Goal: Entertainment & Leisure: Consume media (video, audio)

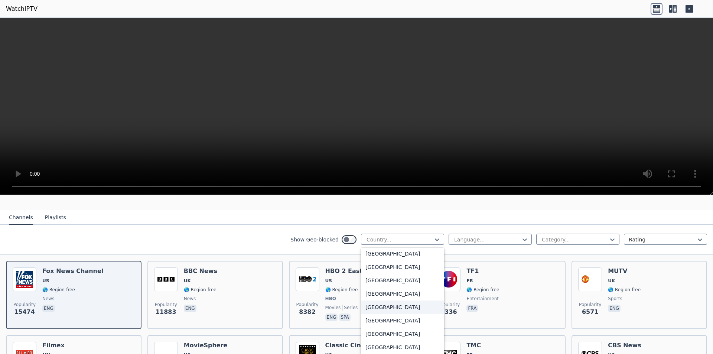
scroll to position [2604, 0]
click at [390, 276] on div "[GEOGRAPHIC_DATA]" at bounding box center [402, 281] width 83 height 13
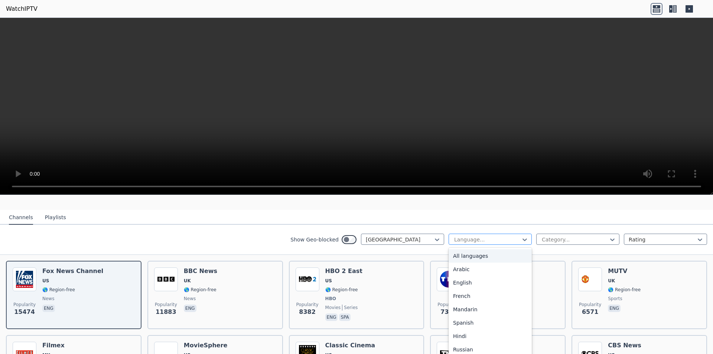
click at [495, 236] on div at bounding box center [488, 239] width 68 height 7
click at [465, 276] on div "English" at bounding box center [490, 282] width 83 height 13
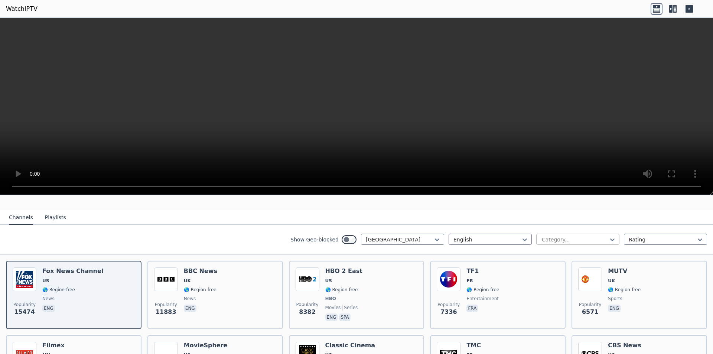
click at [593, 237] on div at bounding box center [575, 239] width 68 height 7
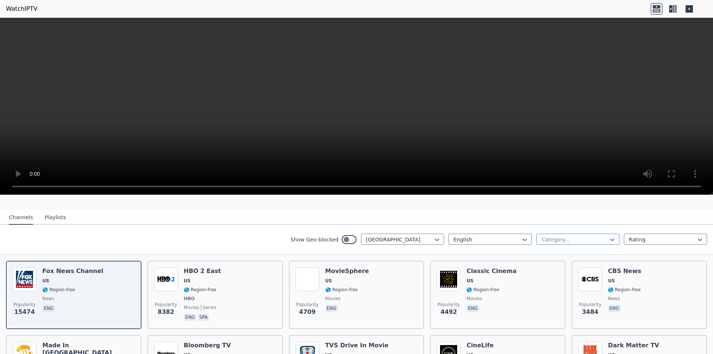
click at [590, 236] on div at bounding box center [575, 239] width 68 height 7
click at [646, 236] on div at bounding box center [663, 239] width 68 height 7
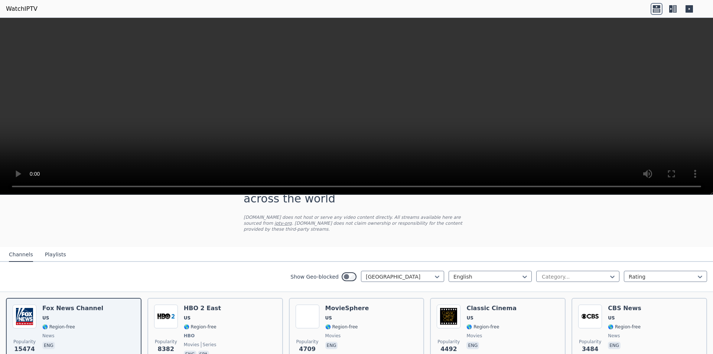
scroll to position [29, 0]
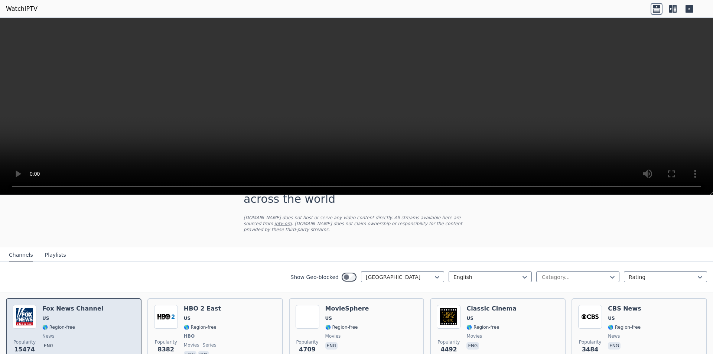
click at [44, 315] on span "US" at bounding box center [45, 318] width 7 height 6
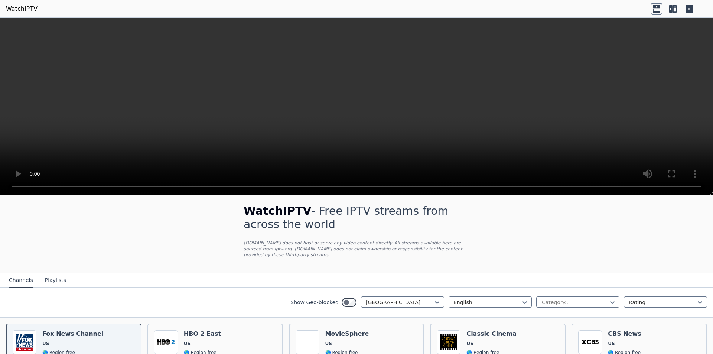
scroll to position [0, 0]
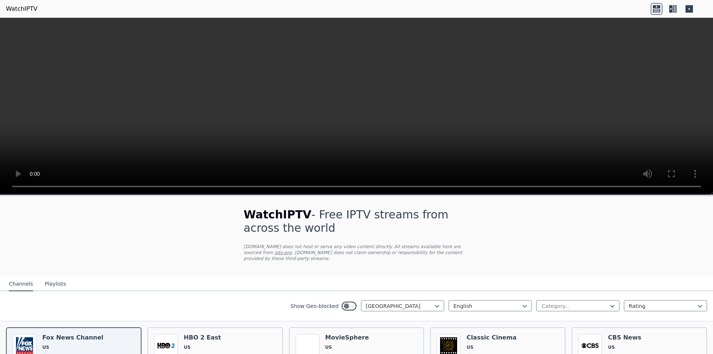
click at [564, 95] on video at bounding box center [356, 106] width 713 height 177
click at [674, 9] on icon at bounding box center [675, 8] width 4 height 7
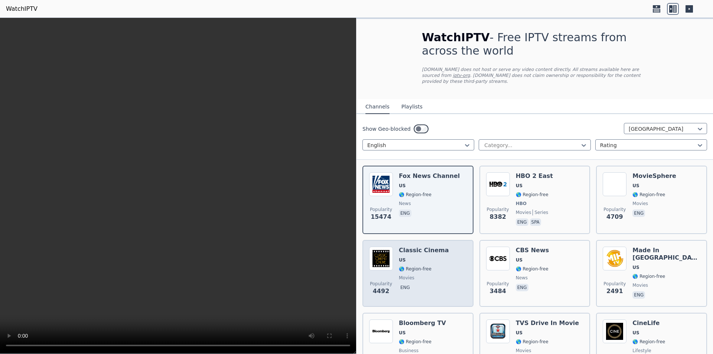
click at [424, 259] on div "Classic Cinema US 🌎 Region-free movies eng" at bounding box center [424, 274] width 50 height 54
